Goal: Information Seeking & Learning: Learn about a topic

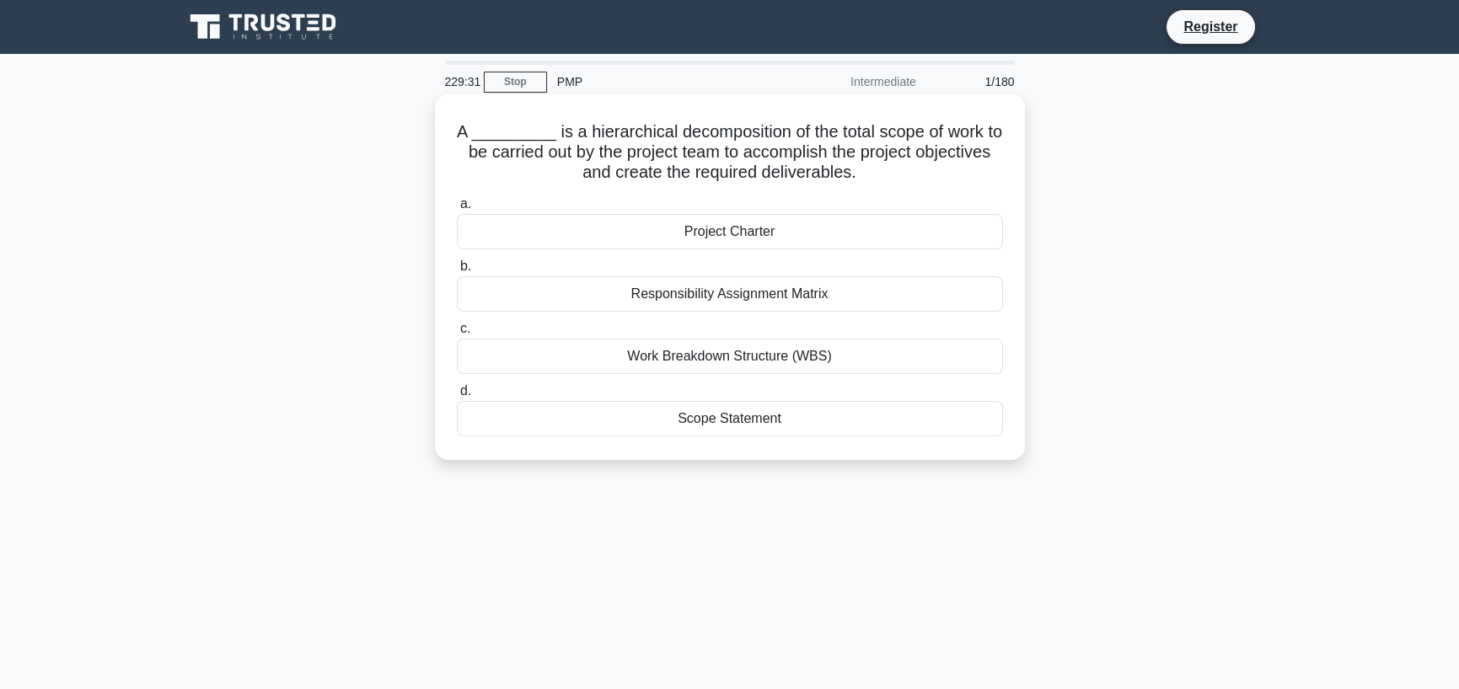
click at [729, 359] on div "Work Breakdown Structure (WBS)" at bounding box center [730, 356] width 546 height 35
click at [457, 335] on input "c. Work Breakdown Structure (WBS)" at bounding box center [457, 329] width 0 height 11
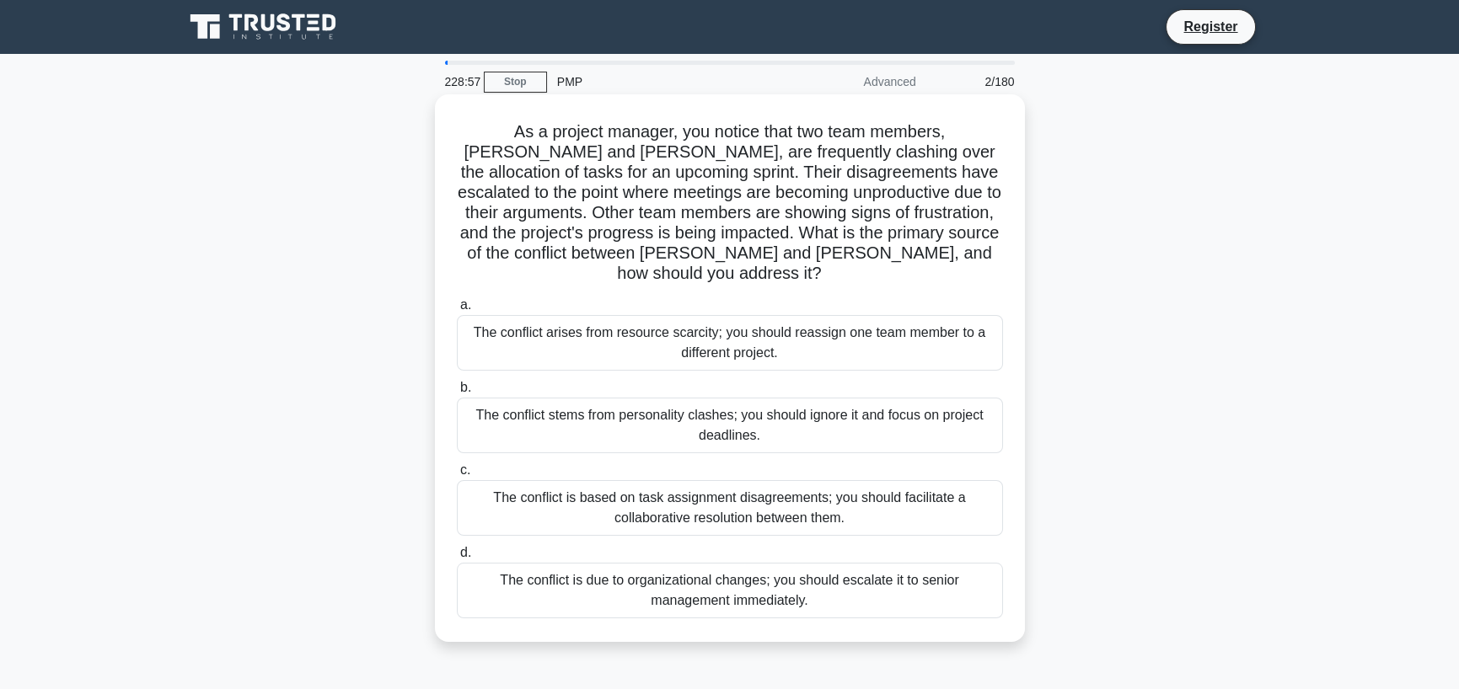
click at [730, 481] on div "The conflict is based on task assignment disagreements; you should facilitate a…" at bounding box center [730, 508] width 546 height 56
click at [457, 476] on input "c. The conflict is based on task assignment disagreements; you should facilitat…" at bounding box center [457, 470] width 0 height 11
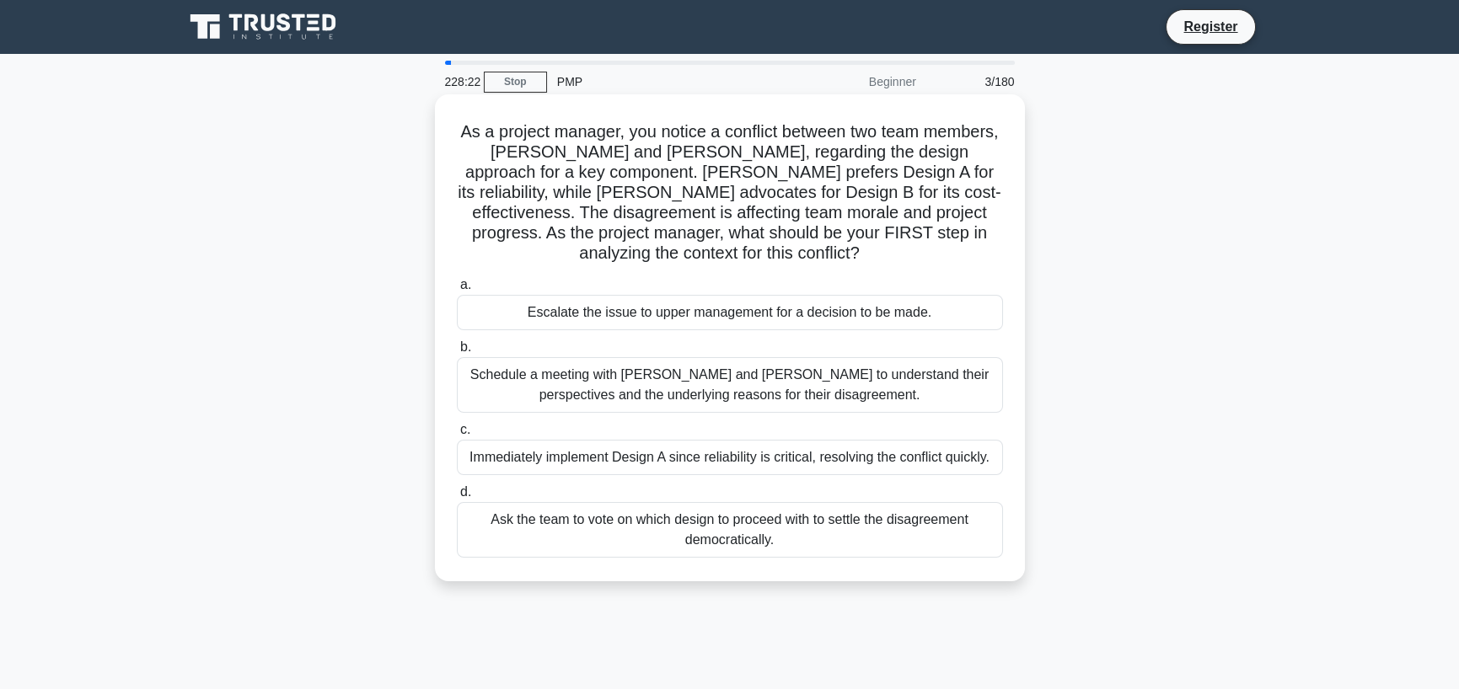
click at [778, 396] on div "Schedule a meeting with Sarah and John to understand their perspectives and the…" at bounding box center [730, 385] width 546 height 56
click at [457, 353] on input "b. Schedule a meeting with Sarah and John to understand their perspectives and …" at bounding box center [457, 347] width 0 height 11
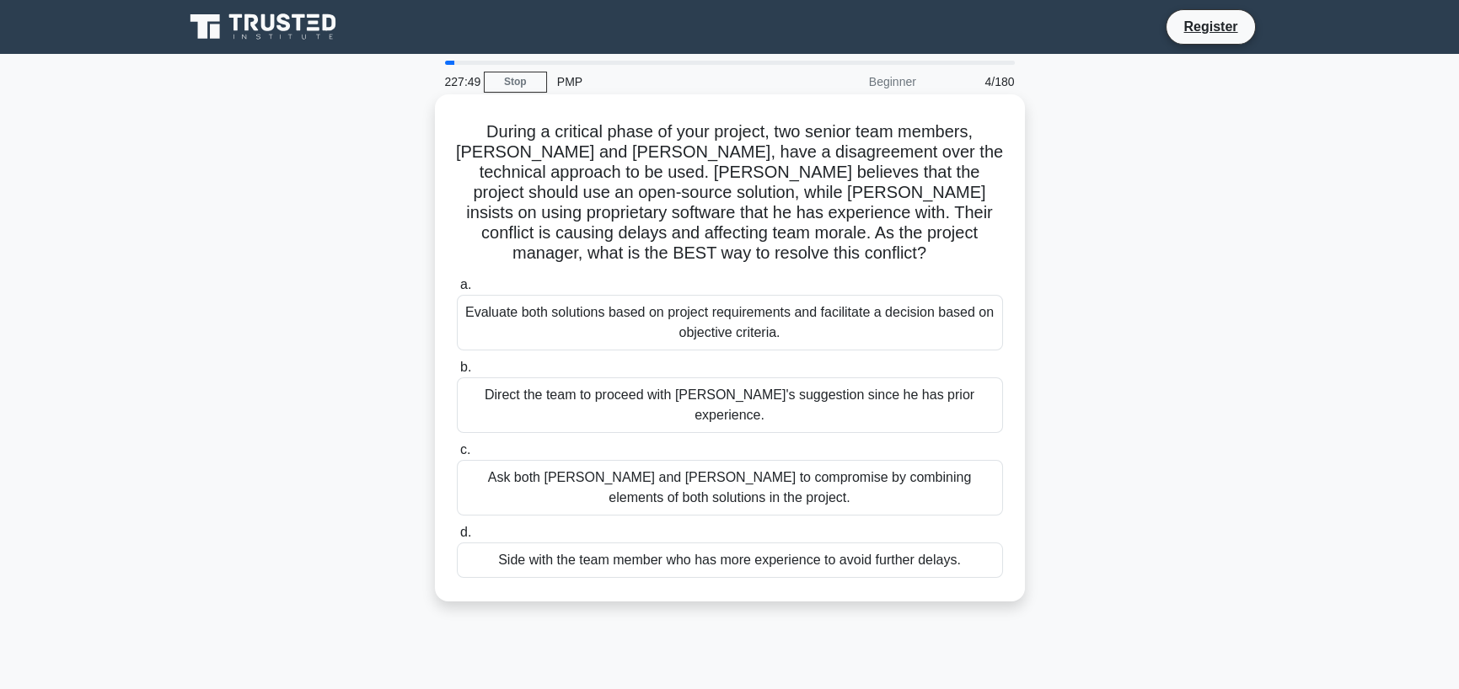
click at [783, 308] on div "Evaluate both solutions based on project requirements and facilitate a decision…" at bounding box center [730, 323] width 546 height 56
click at [457, 291] on input "a. Evaluate both solutions based on project requirements and facilitate a decis…" at bounding box center [457, 285] width 0 height 11
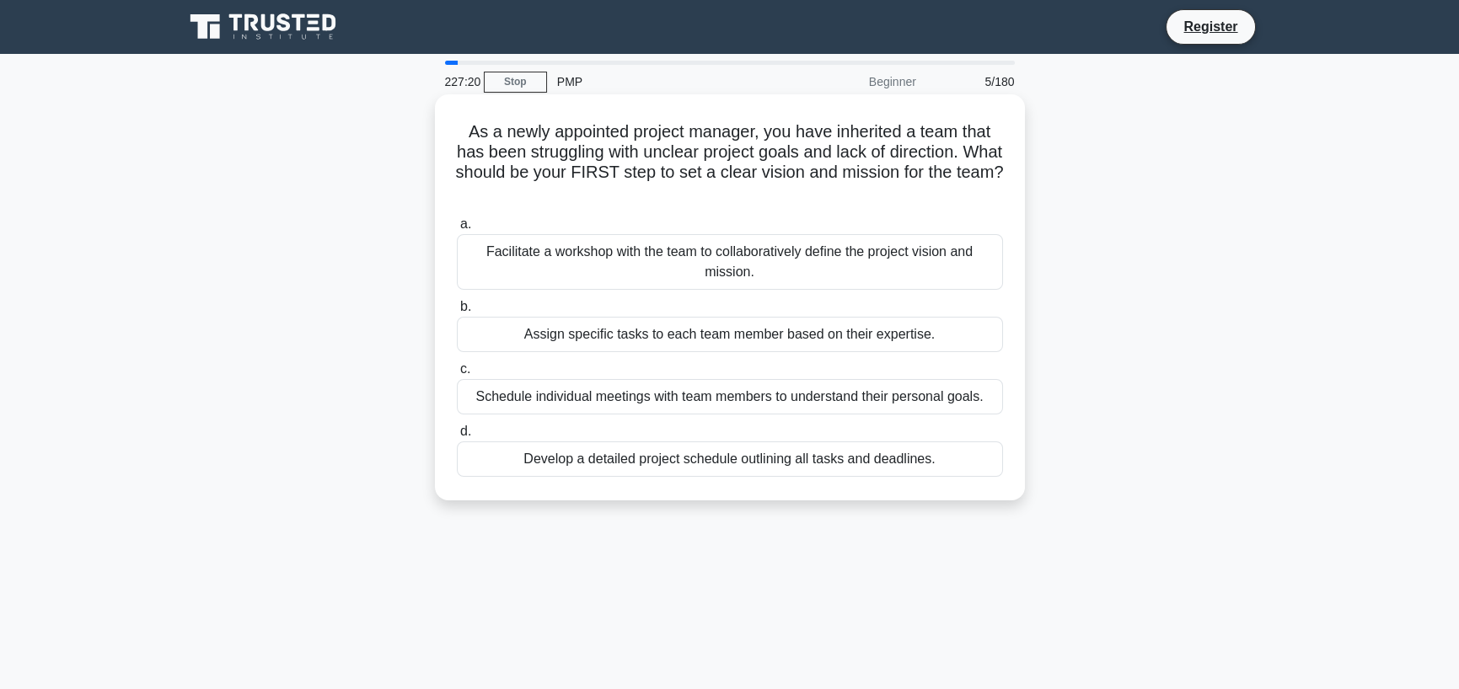
click at [813, 250] on div "Facilitate a workshop with the team to collaboratively define the project visio…" at bounding box center [730, 262] width 546 height 56
click at [457, 230] on input "a. Facilitate a workshop with the team to collaboratively define the project vi…" at bounding box center [457, 224] width 0 height 11
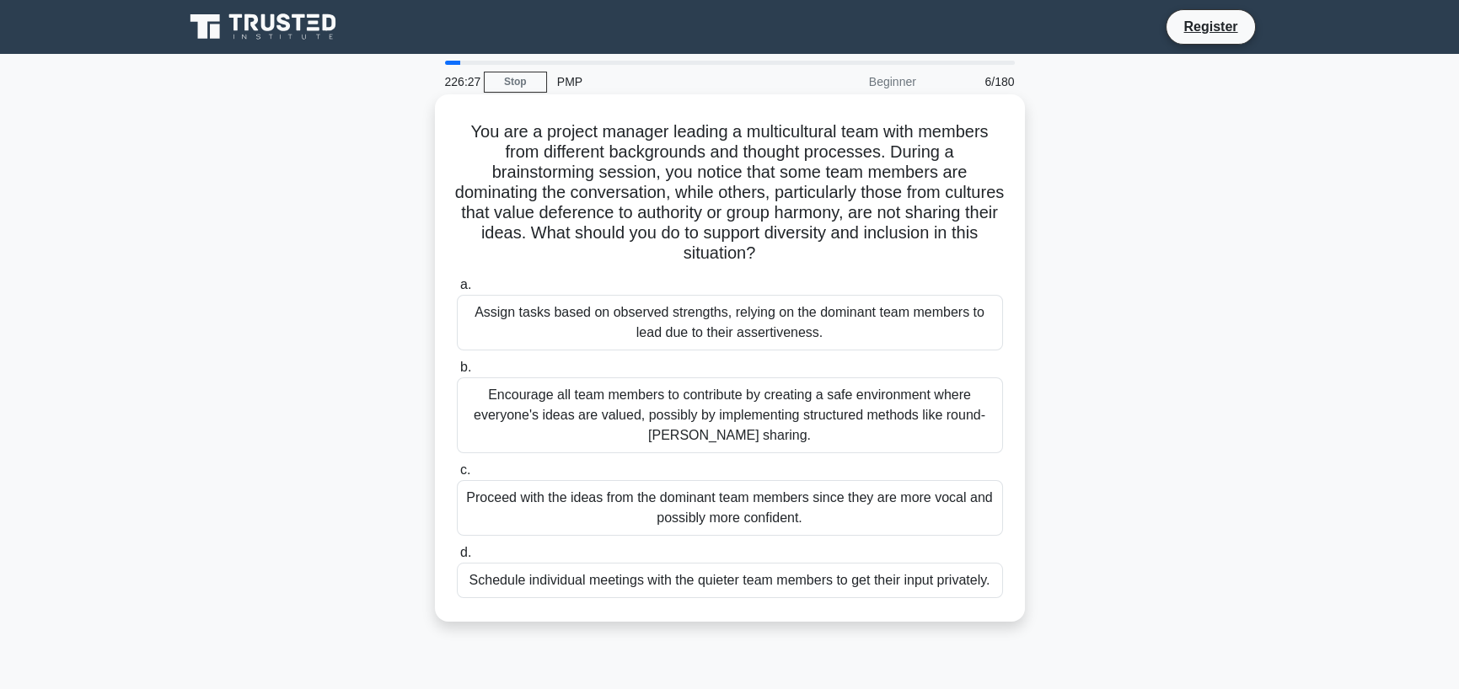
click at [727, 398] on div "Encourage all team members to contribute by creating a safe environment where e…" at bounding box center [730, 415] width 546 height 76
click at [457, 373] on input "b. Encourage all team members to contribute by creating a safe environment wher…" at bounding box center [457, 367] width 0 height 11
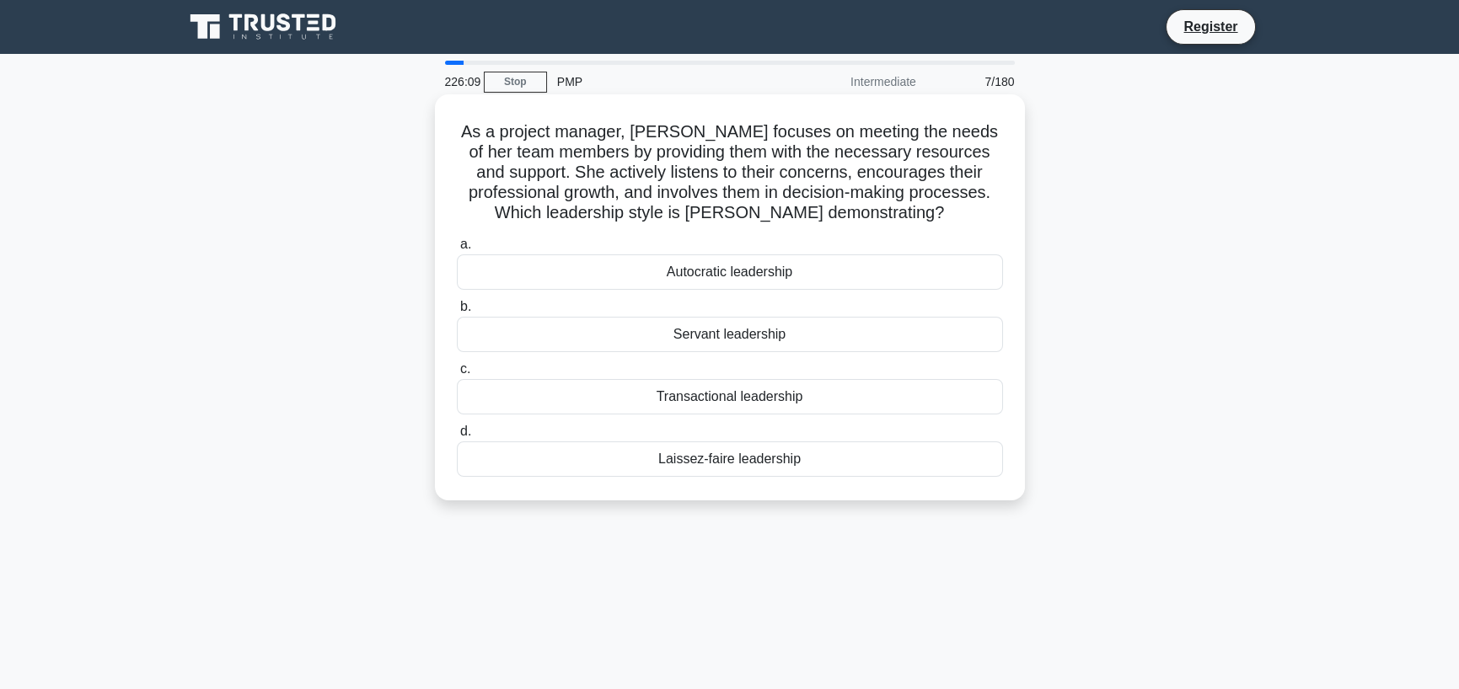
click at [728, 341] on div "Servant leadership" at bounding box center [730, 334] width 546 height 35
click at [457, 313] on input "b. Servant leadership" at bounding box center [457, 307] width 0 height 11
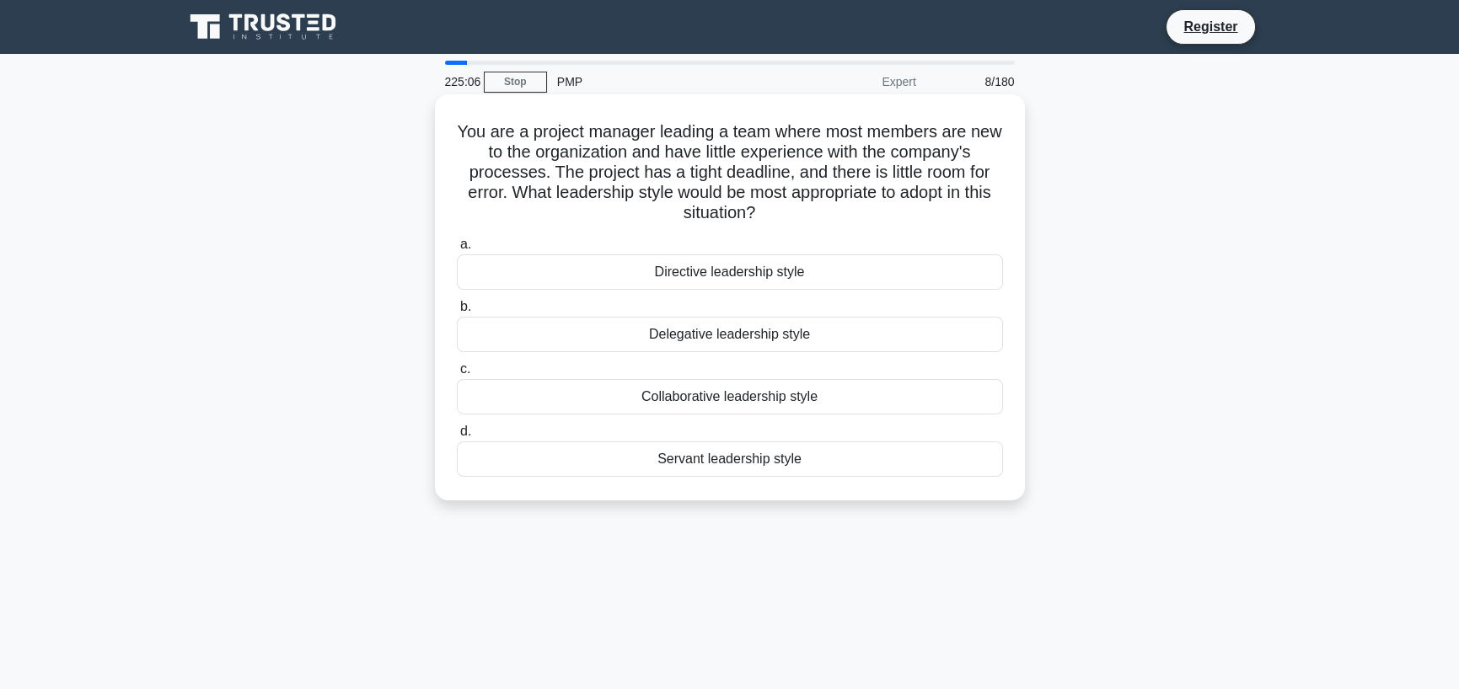
click at [747, 267] on div "Directive leadership style" at bounding box center [730, 271] width 546 height 35
click at [457, 250] on input "a. Directive leadership style" at bounding box center [457, 244] width 0 height 11
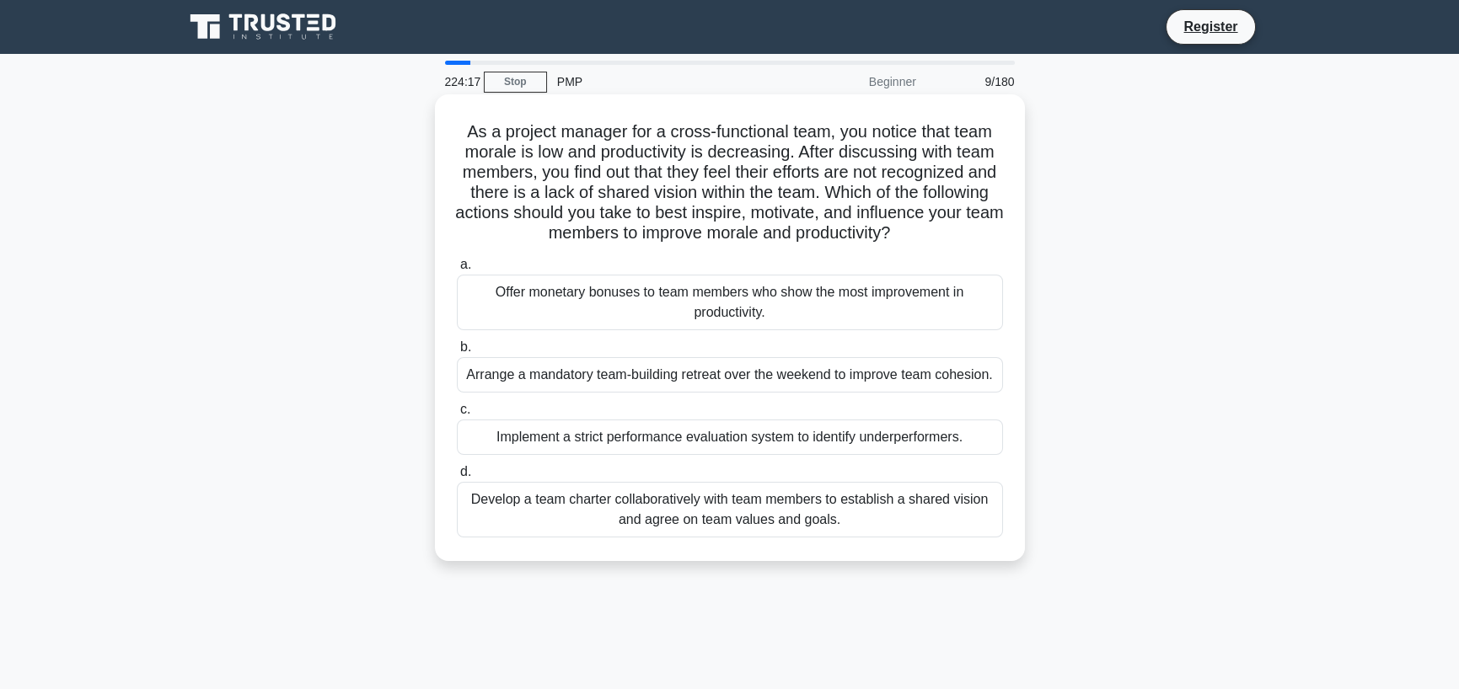
click at [624, 446] on div "Implement a strict performance evaluation system to identify underperformers." at bounding box center [730, 437] width 546 height 35
click at [457, 415] on input "c. Implement a strict performance evaluation system to identify underperformers." at bounding box center [457, 409] width 0 height 11
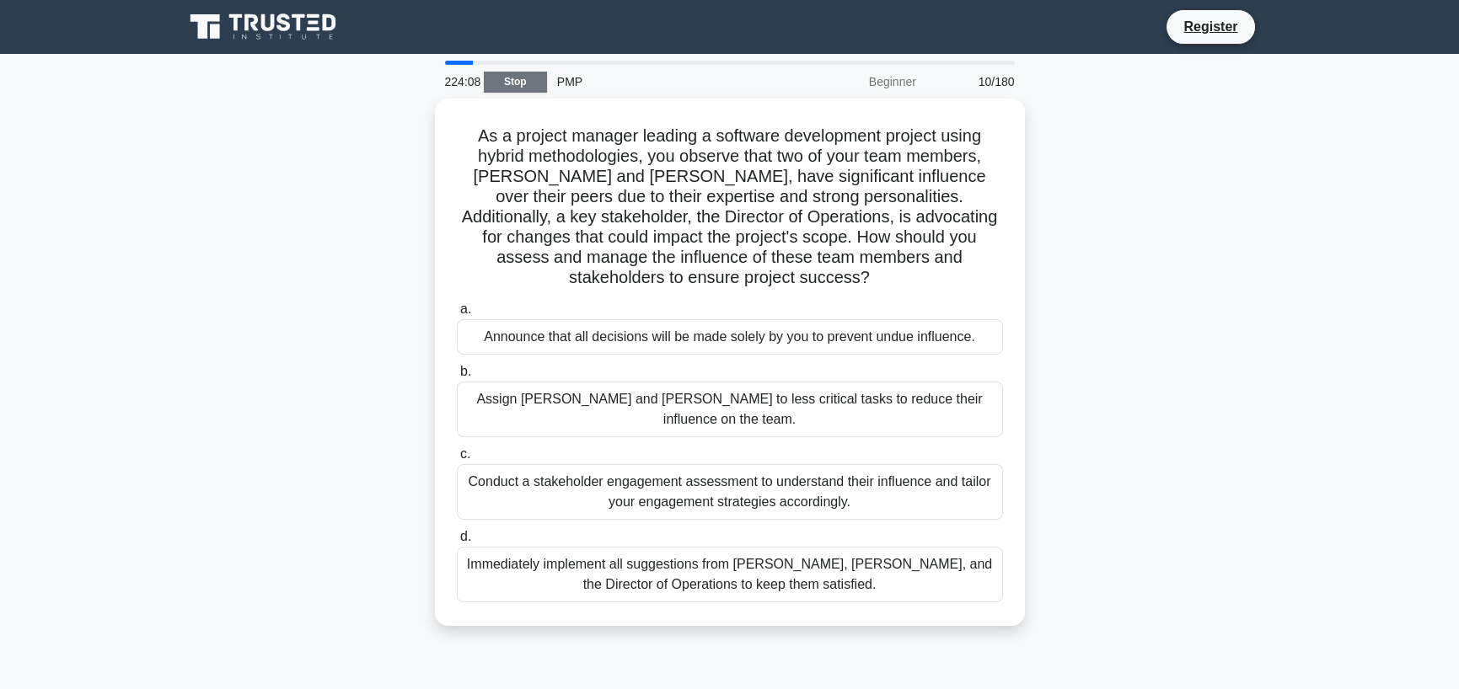
click at [524, 78] on link "Stop" at bounding box center [515, 82] width 63 height 21
